Goal: Navigation & Orientation: Find specific page/section

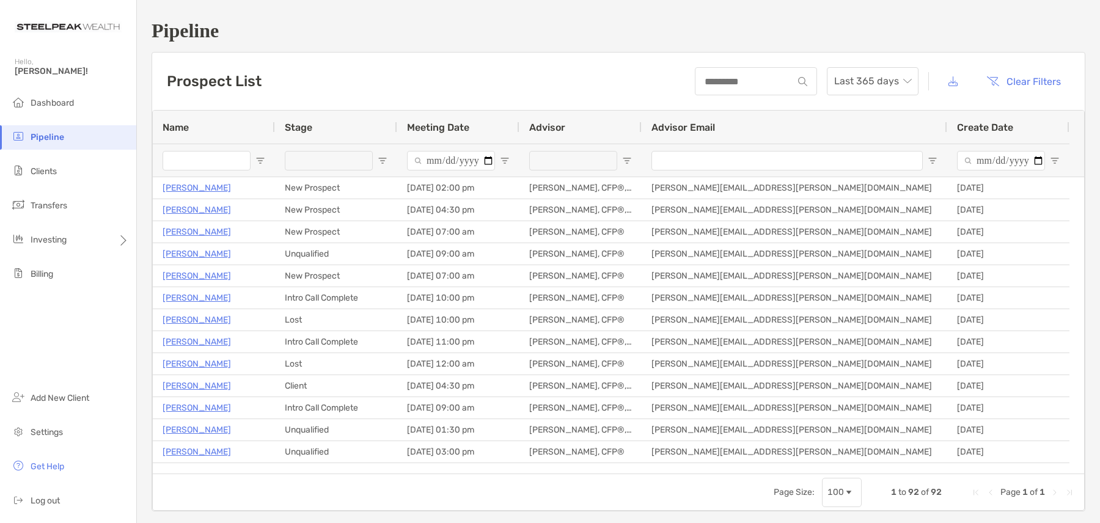
drag, startPoint x: 7, startPoint y: 9, endPoint x: 636, endPoint y: 25, distance: 628.6
click at [636, 25] on h1 "Pipeline" at bounding box center [619, 31] width 934 height 23
click at [79, 108] on li "Dashboard" at bounding box center [68, 103] width 136 height 24
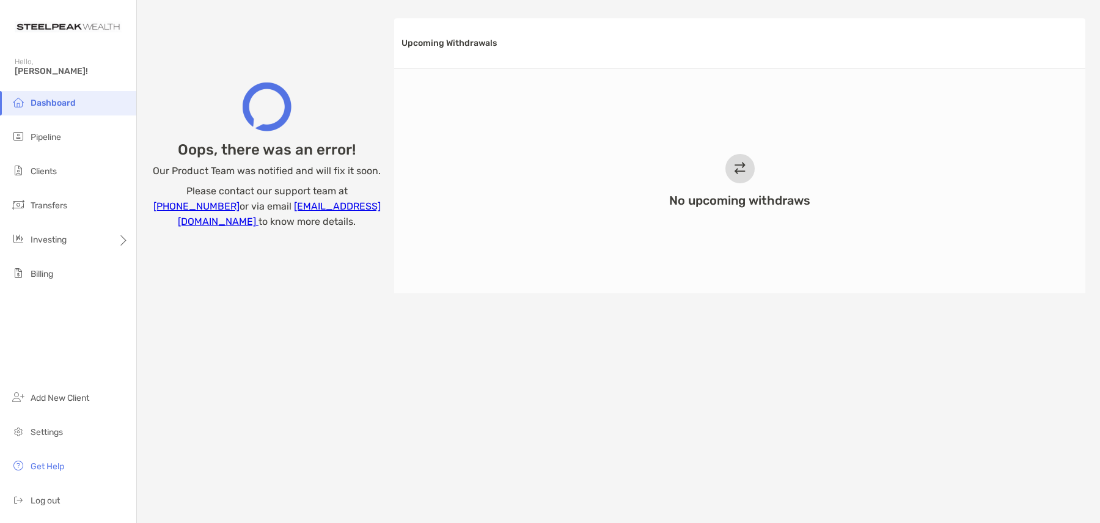
scroll to position [672, 0]
click at [65, 175] on li "Clients" at bounding box center [68, 172] width 136 height 24
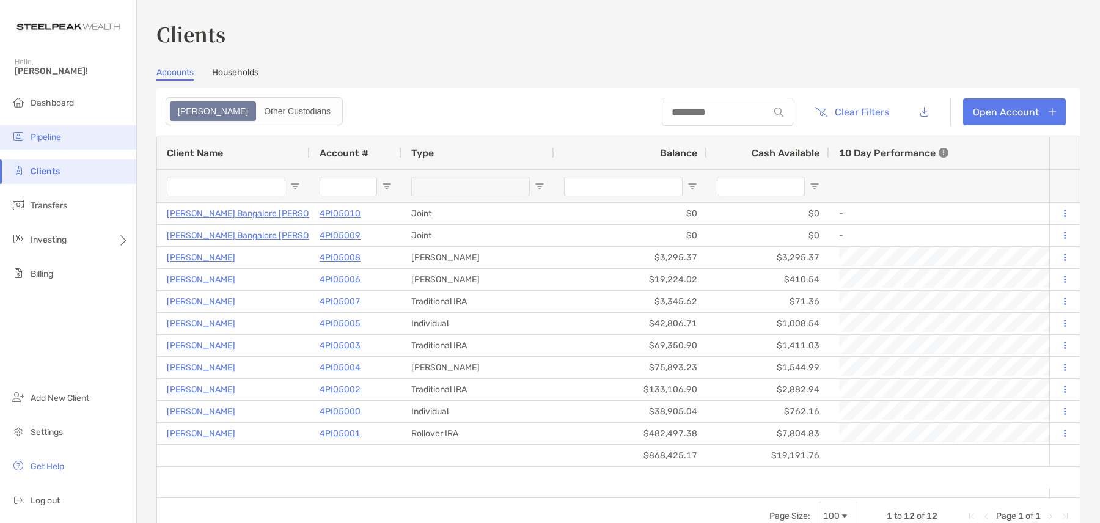
click at [57, 142] on span "Pipeline" at bounding box center [46, 137] width 31 height 10
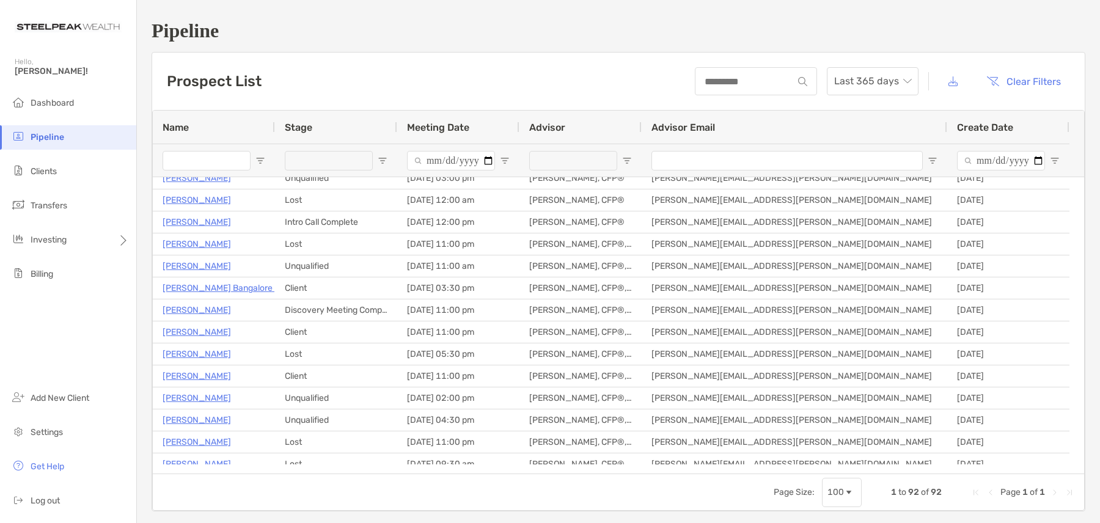
scroll to position [306, 0]
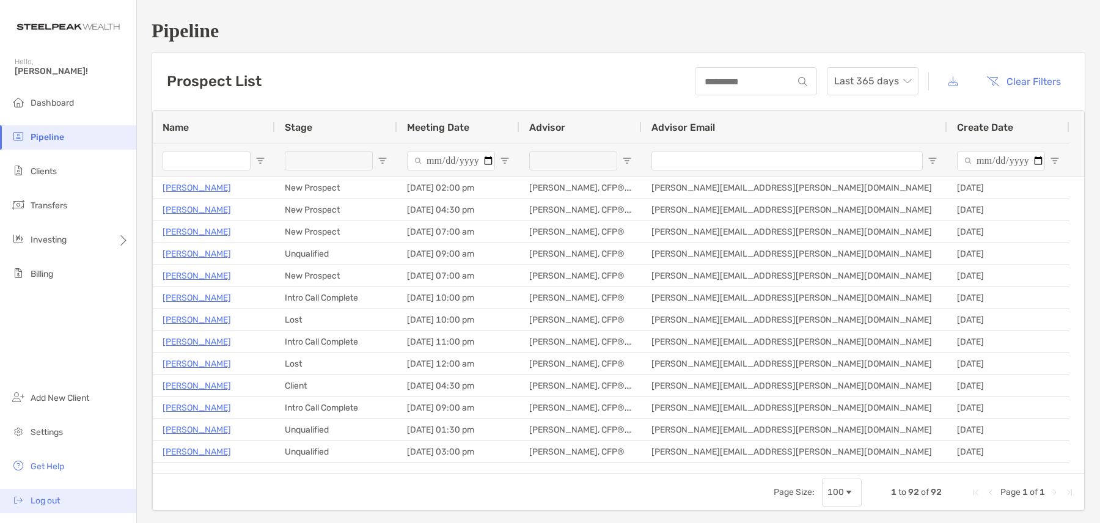
click at [69, 504] on li "Log out" at bounding box center [68, 501] width 136 height 24
